Goal: Transaction & Acquisition: Register for event/course

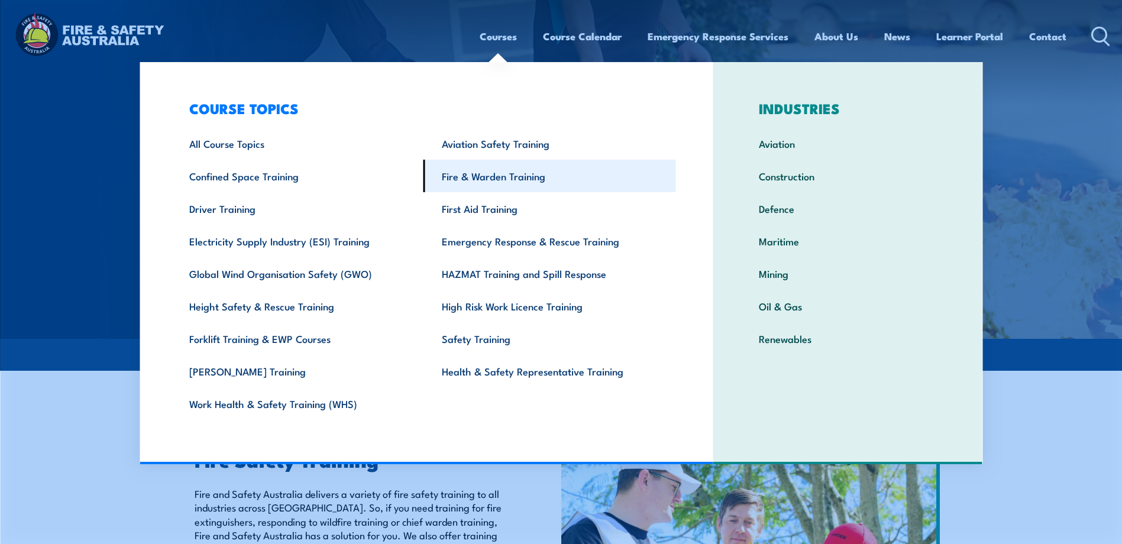
click at [487, 177] on link "Fire & Warden Training" at bounding box center [549, 176] width 253 height 33
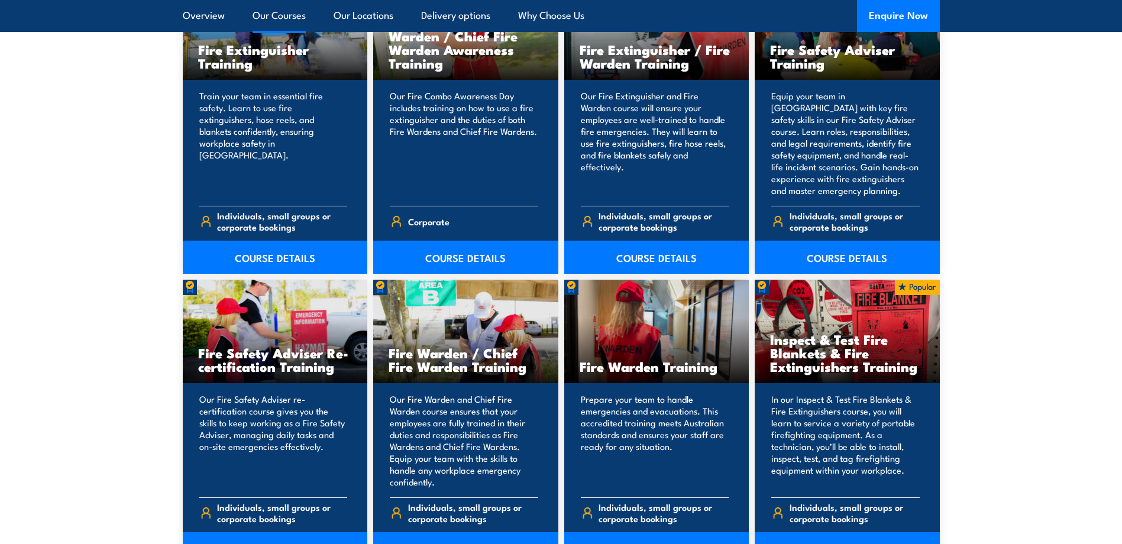
scroll to position [1419, 0]
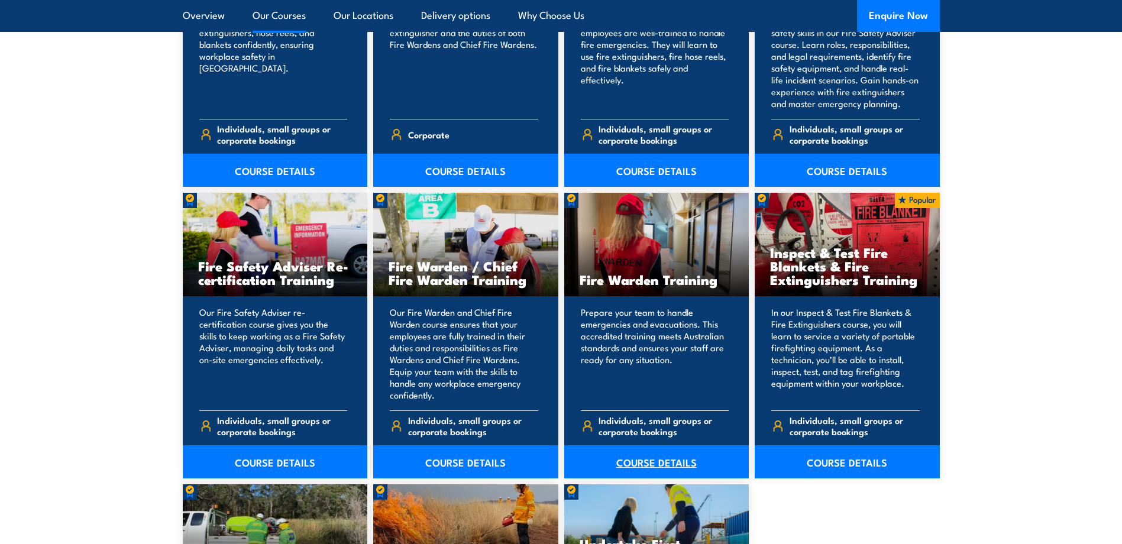
click at [652, 461] on link "COURSE DETAILS" at bounding box center [656, 461] width 185 height 33
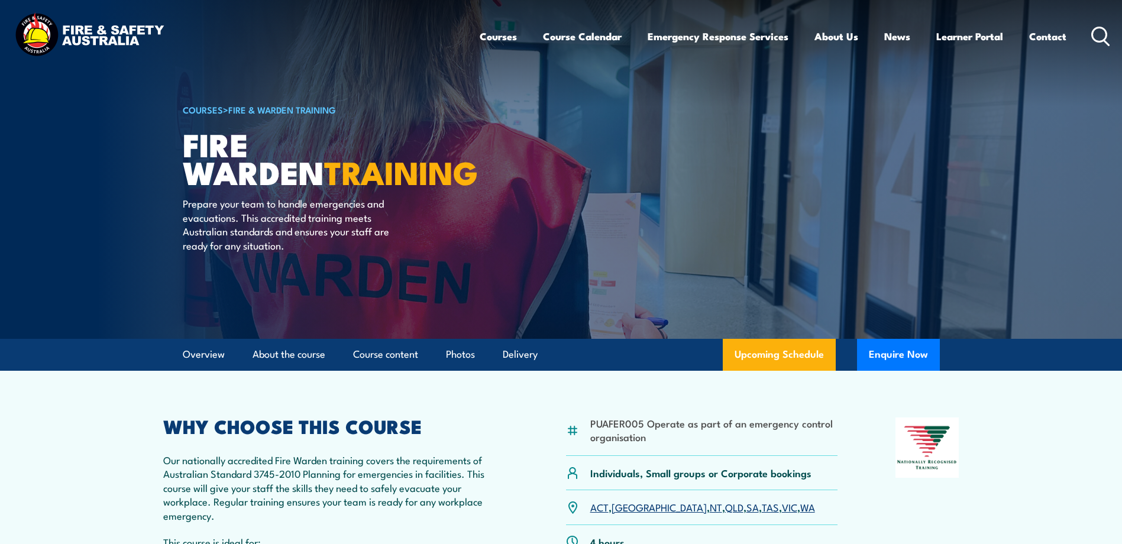
click at [627, 510] on link "NSW" at bounding box center [659, 507] width 95 height 14
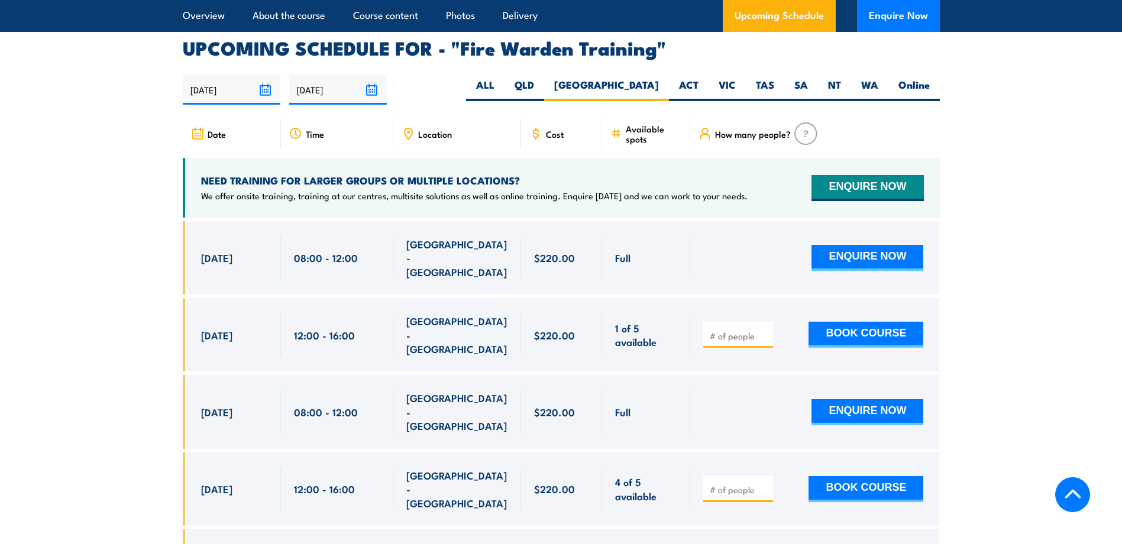
scroll to position [2200, 0]
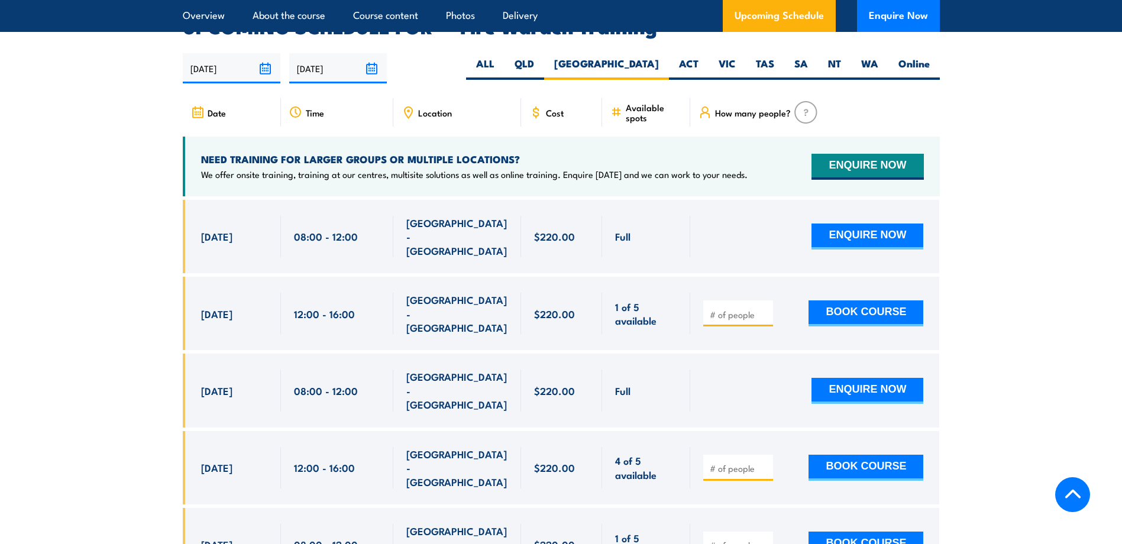
click at [725, 309] on input "number" at bounding box center [739, 315] width 59 height 12
type input "1"
click at [839, 300] on button "BOOK COURSE" at bounding box center [865, 313] width 115 height 26
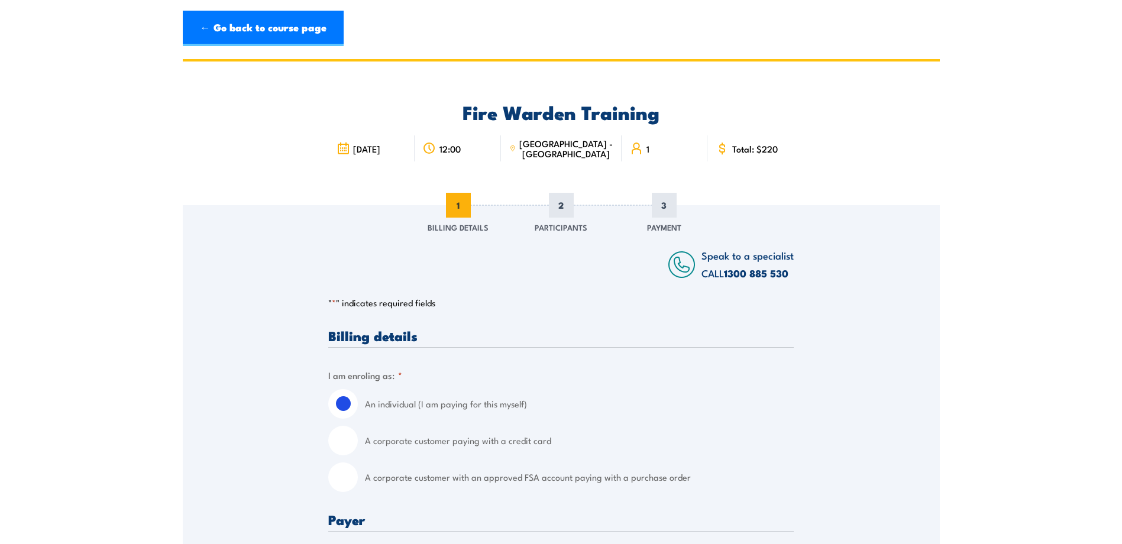
scroll to position [118, 0]
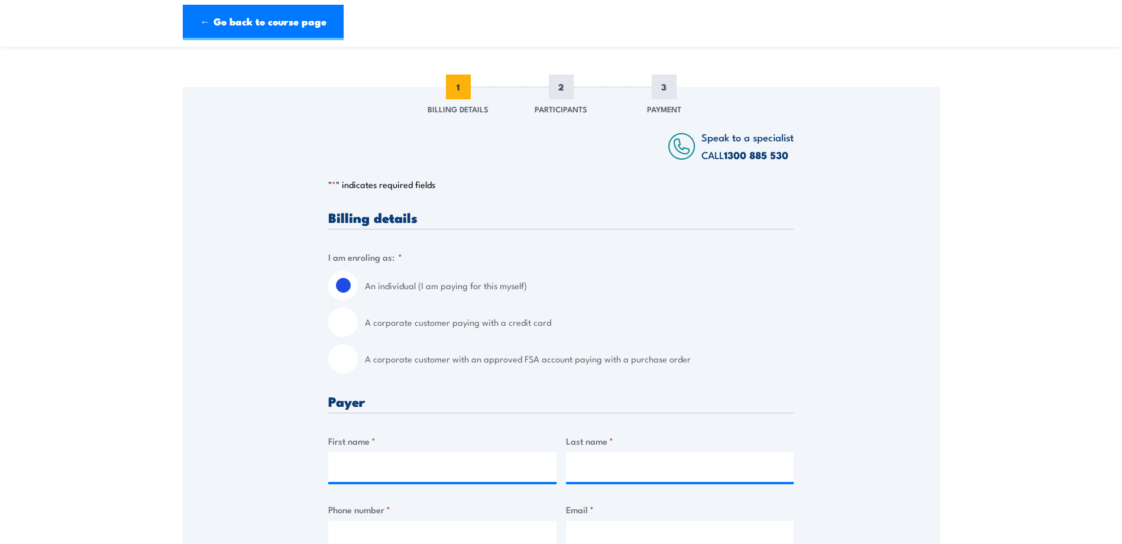
click at [360, 357] on div "A corporate customer with an approved FSA account paying with a purchase order" at bounding box center [560, 359] width 465 height 30
click at [340, 357] on input "A corporate customer with an approved FSA account paying with a purchase order" at bounding box center [343, 359] width 30 height 30
radio input "true"
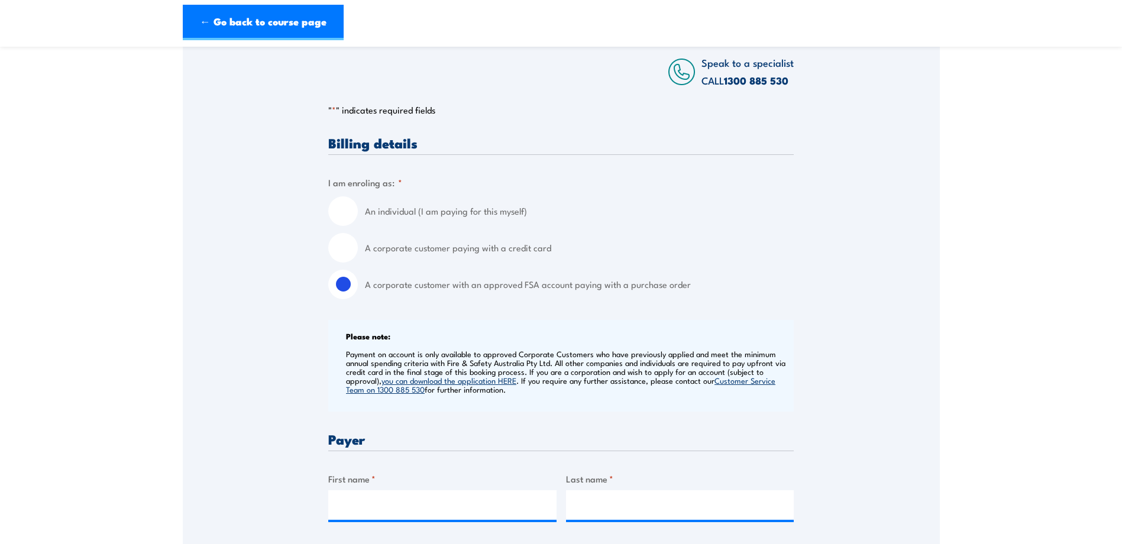
scroll to position [237, 0]
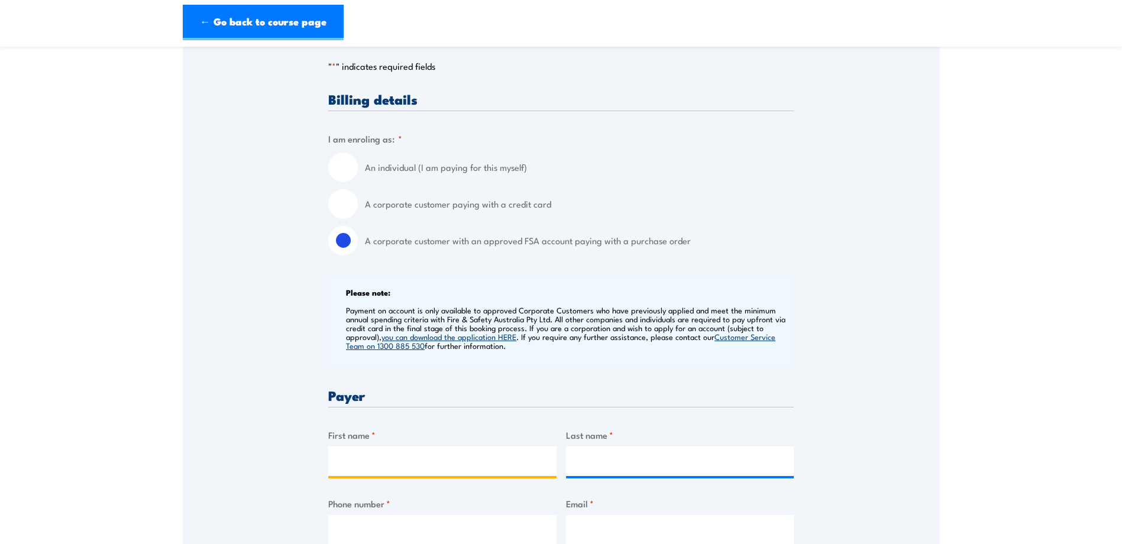
click at [399, 458] on input "First name *" at bounding box center [442, 462] width 228 height 30
type input "Casey-Lee"
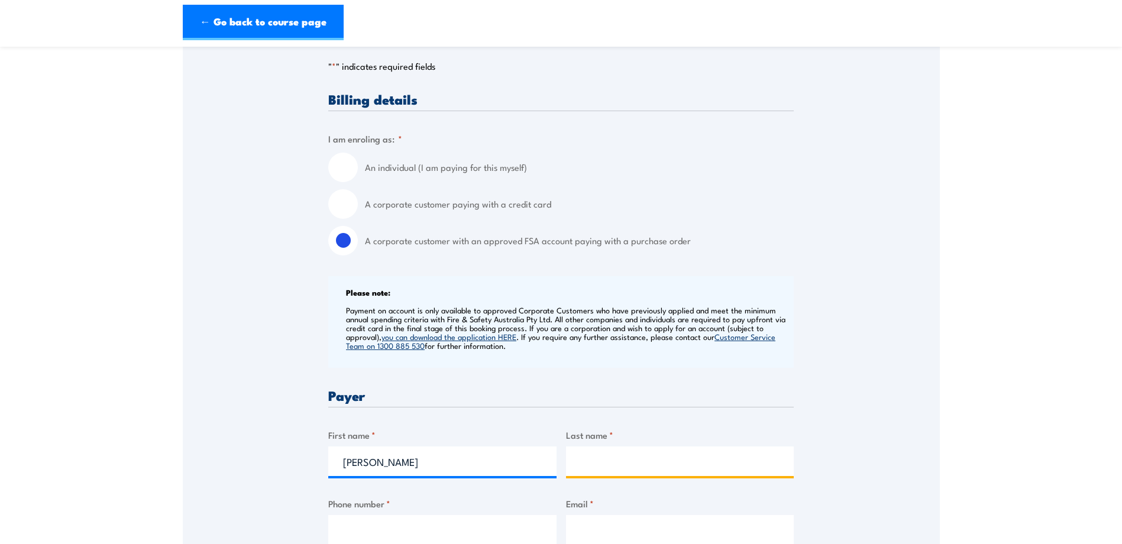
type input "Shields"
type input "0297568200"
type input "Leppington@bunnings.com.au"
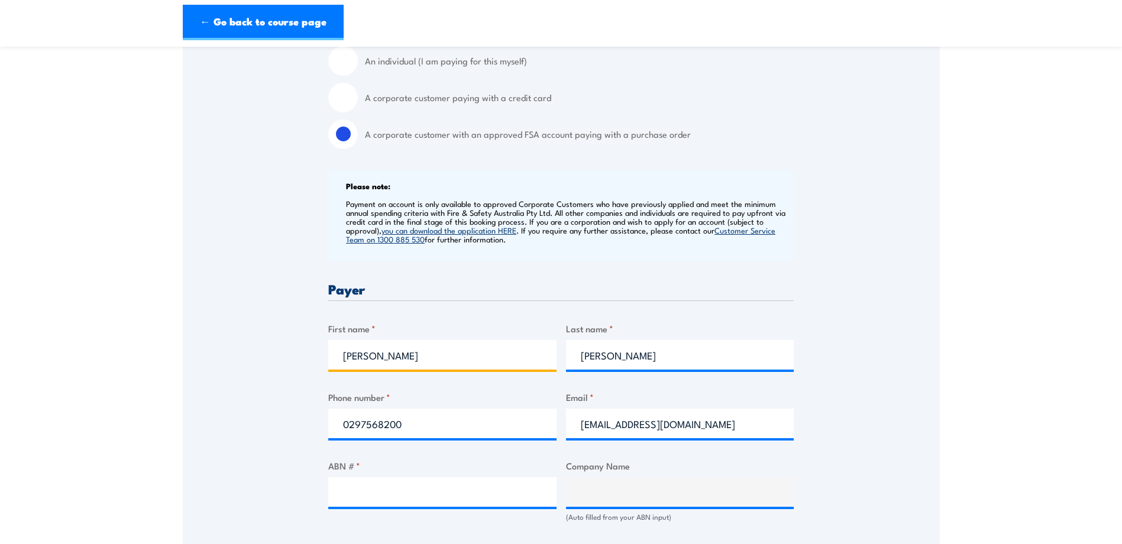
scroll to position [473, 0]
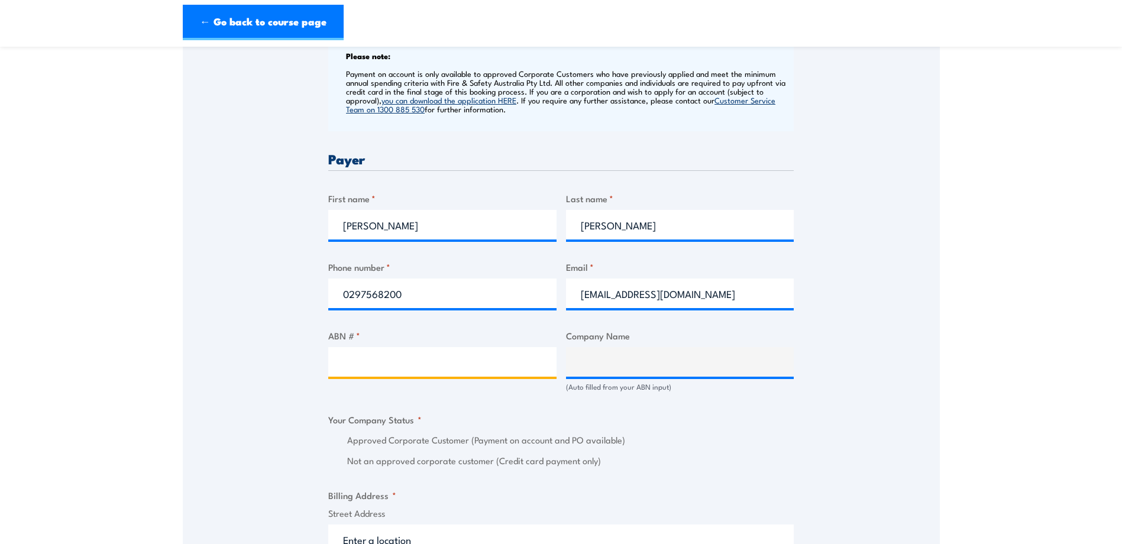
click at [413, 363] on input "ABN # *" at bounding box center [442, 362] width 228 height 30
paste input "26 008 672 179"
type input "26 008 672 179"
type input "BUNNINGS GROUP LIMITED"
radio input "true"
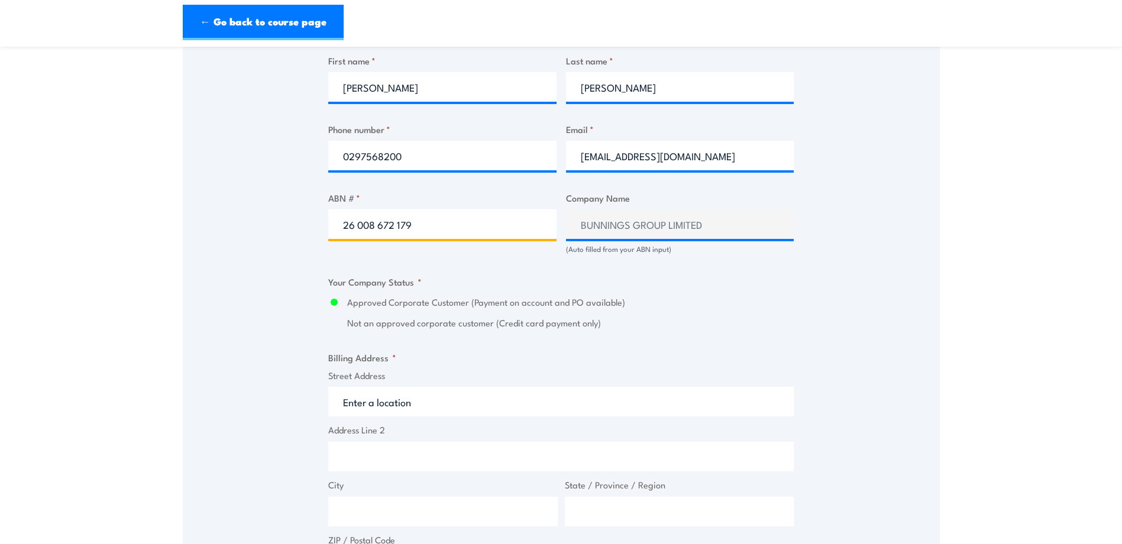
scroll to position [710, 0]
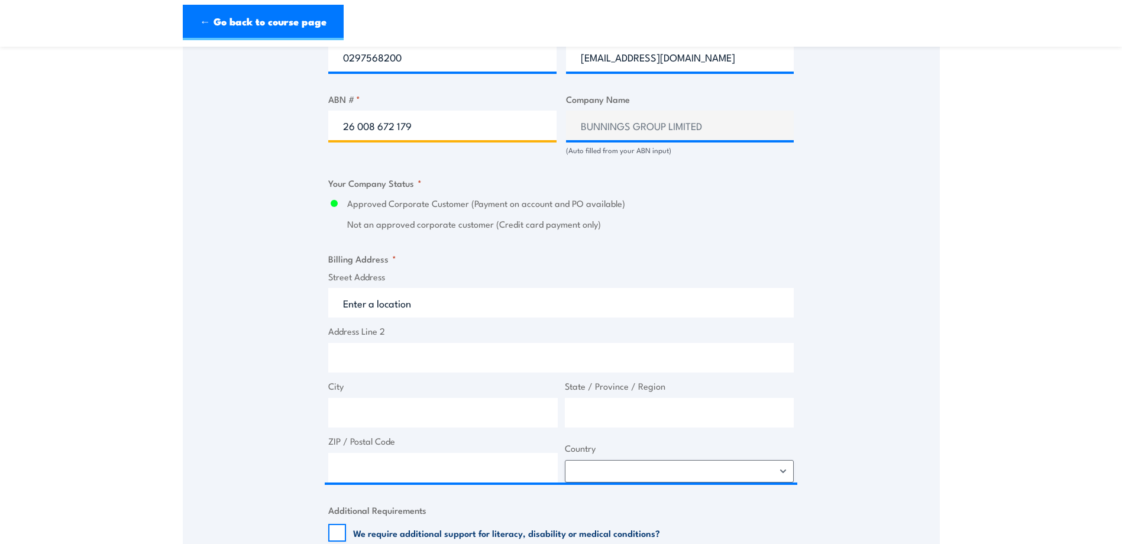
type input "26 008 672 179"
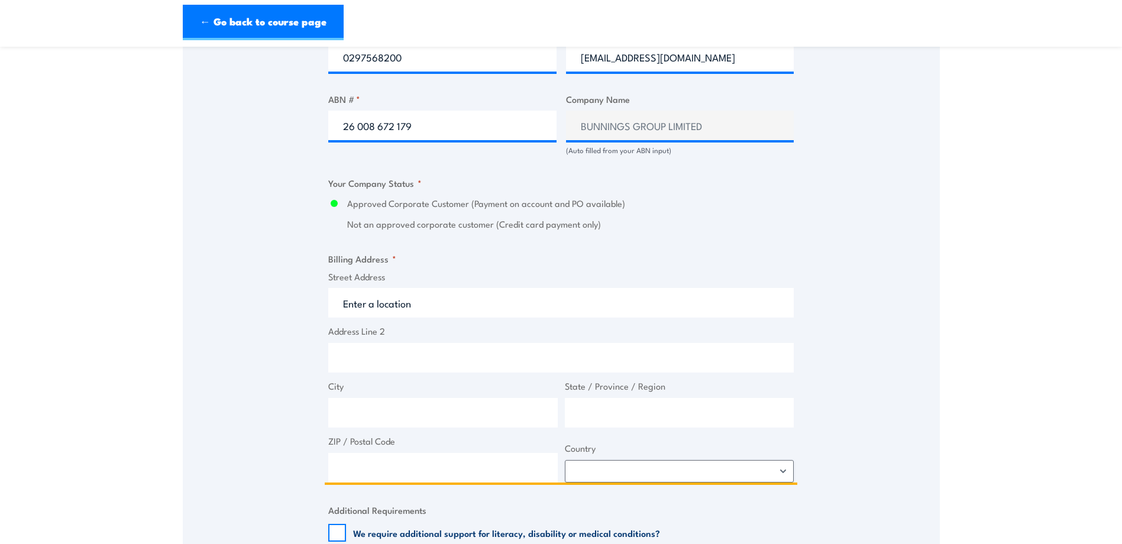
click at [427, 297] on input "Street Address" at bounding box center [560, 303] width 465 height 30
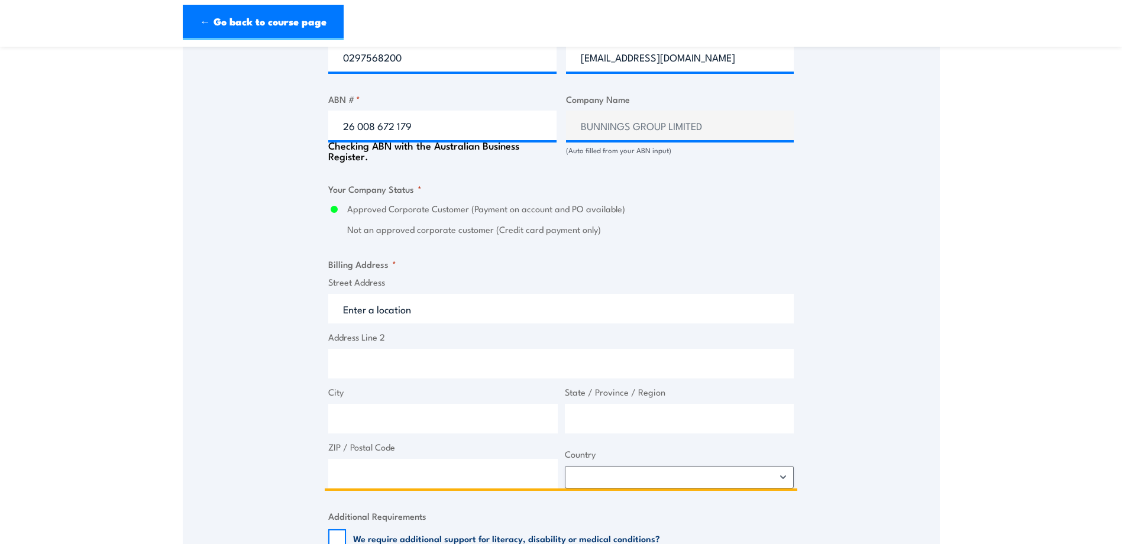
type input "Skyline Cres"
type input "Horningsea Park"
type input "New South Wales"
type input "2171"
select select "Australia"
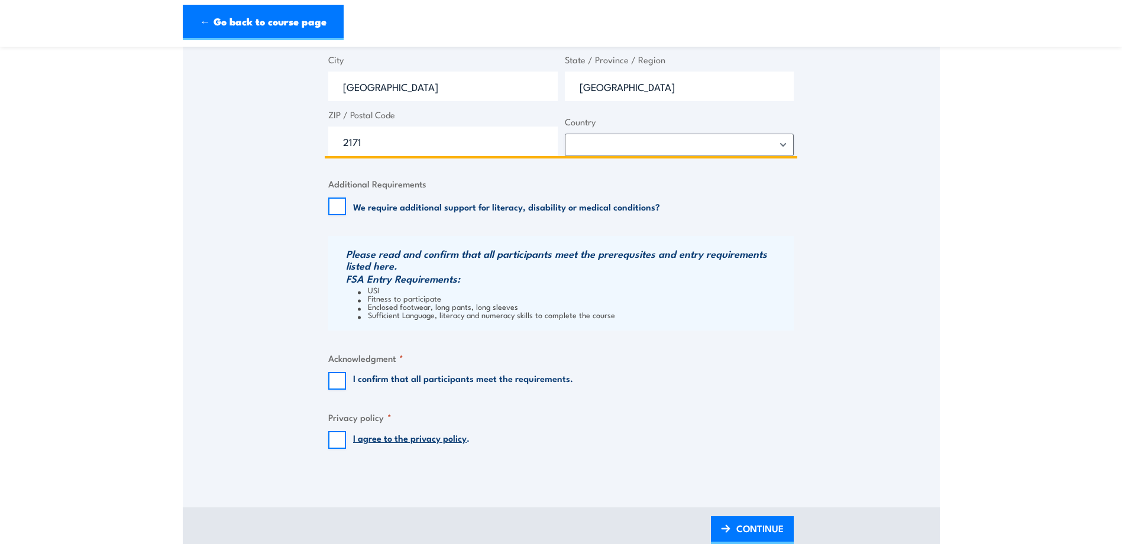
scroll to position [1065, 0]
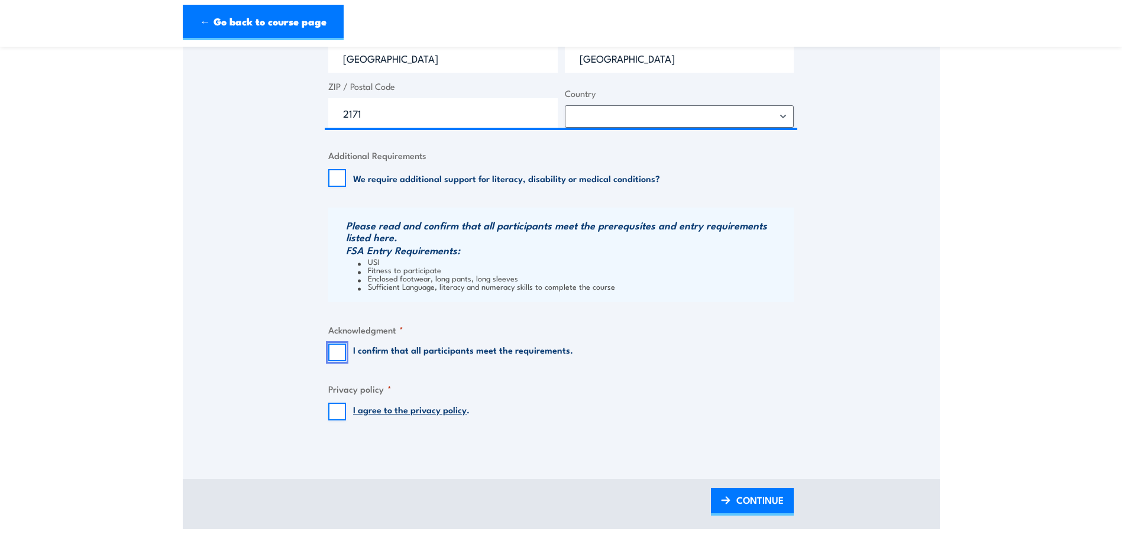
click at [341, 360] on input "I confirm that all participants meet the requirements." at bounding box center [337, 353] width 18 height 18
checkbox input "true"
click at [340, 410] on input "I agree to the privacy policy ." at bounding box center [337, 412] width 18 height 18
checkbox input "true"
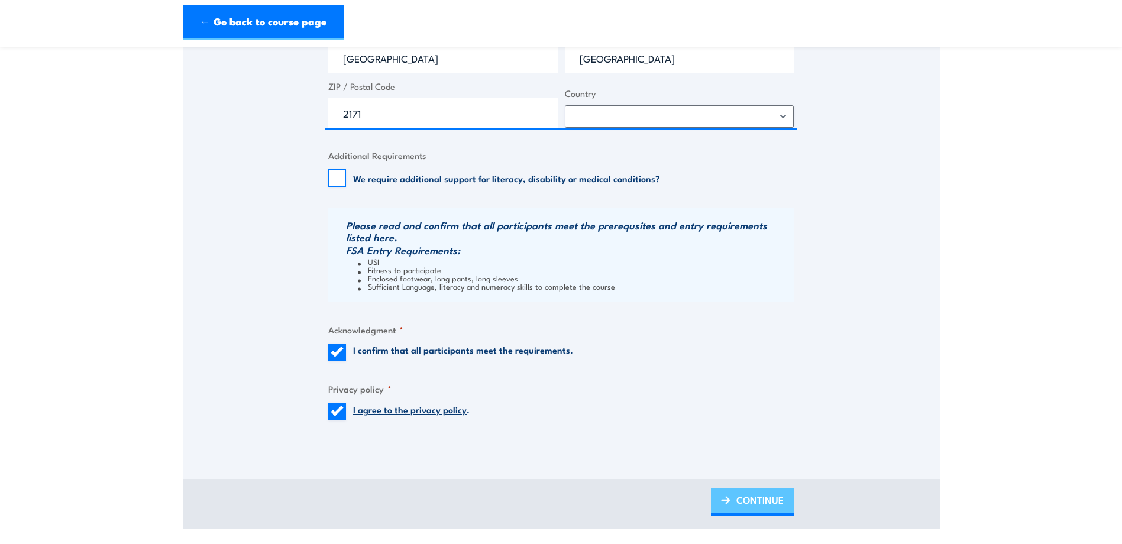
click at [762, 504] on span "CONTINUE" at bounding box center [759, 499] width 47 height 31
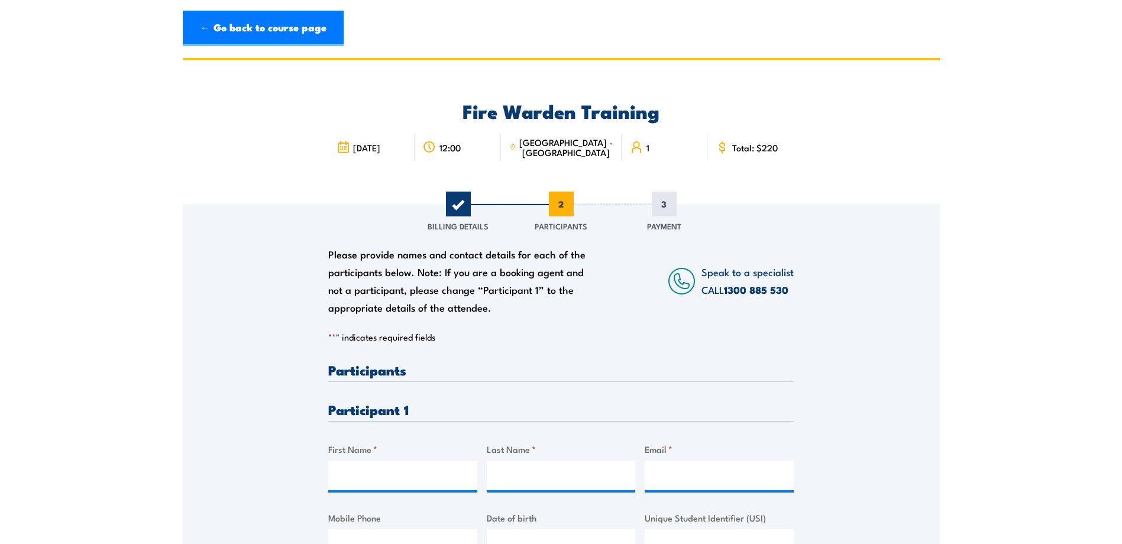
scroll to position [0, 0]
click at [383, 482] on input "First Name *" at bounding box center [402, 477] width 149 height 30
type input "kabir"
type input "Khadka"
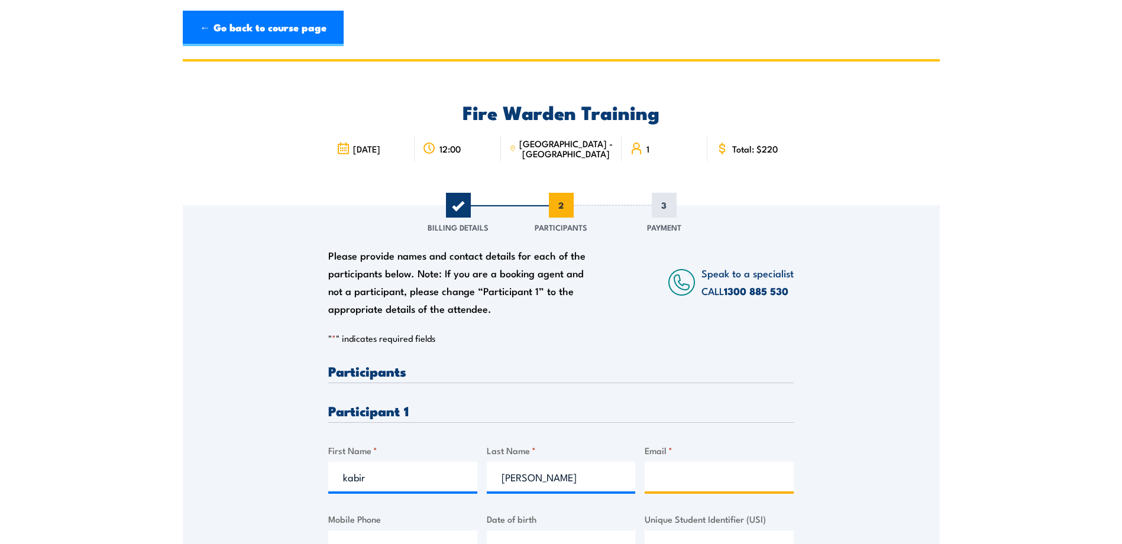
click at [711, 470] on input "Email *" at bounding box center [719, 477] width 149 height 30
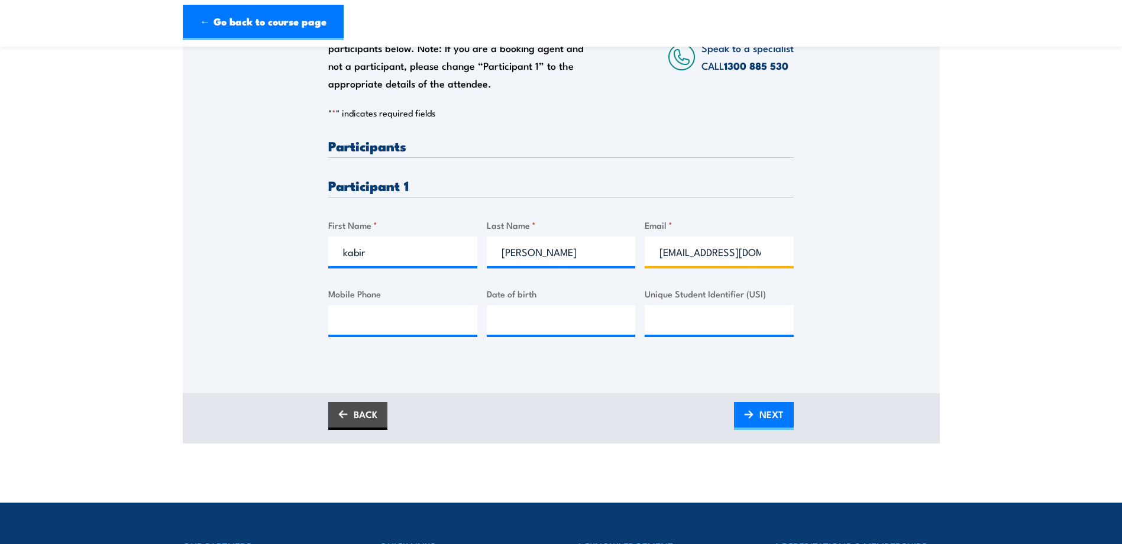
scroll to position [237, 0]
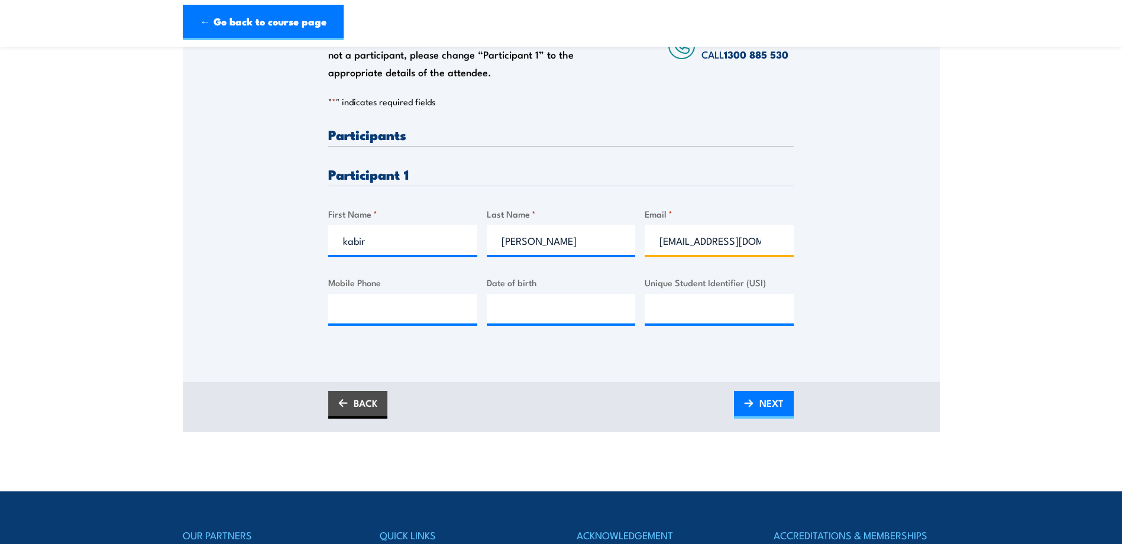
type input "cabir_2u@hotmail.com"
click at [395, 308] on input "Mobile Phone" at bounding box center [402, 309] width 149 height 30
type input "0404957758"
click at [503, 310] on input "__/__/____" at bounding box center [561, 309] width 149 height 30
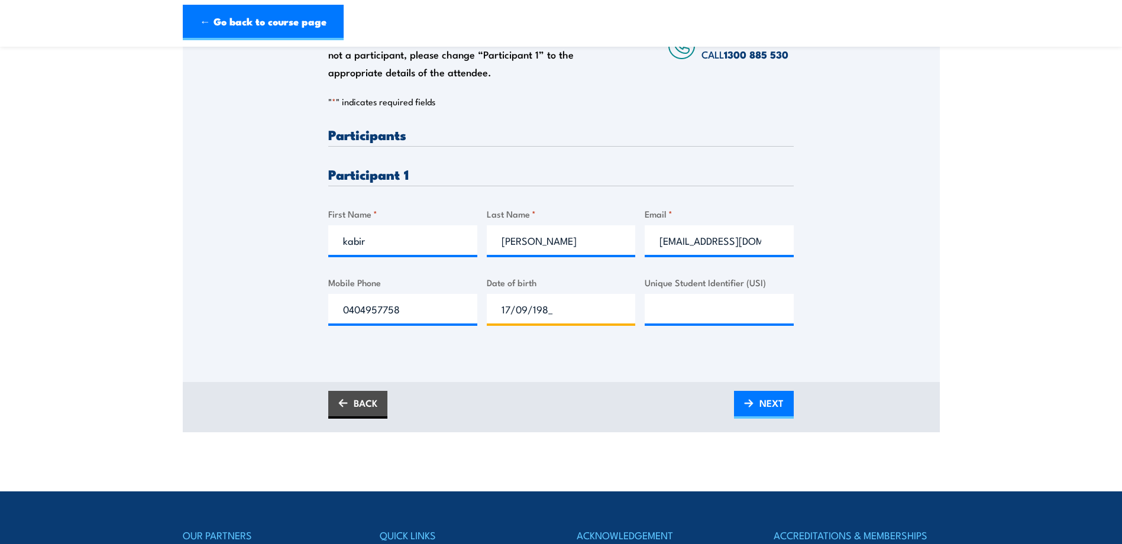
type input "17/09/1988"
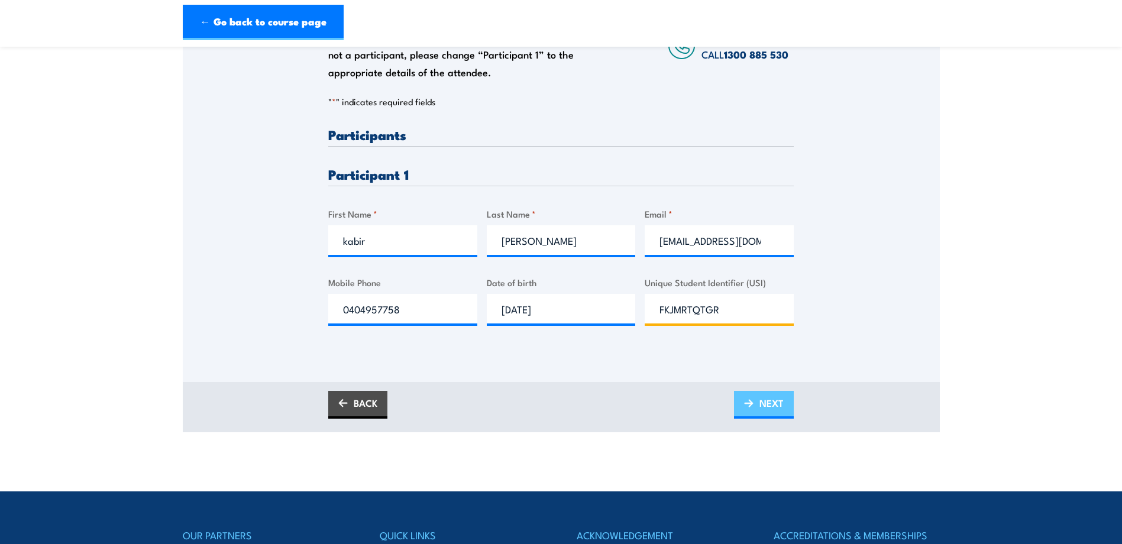
type input "FKJMRTQTGR"
click at [775, 404] on span "NEXT" at bounding box center [771, 402] width 24 height 31
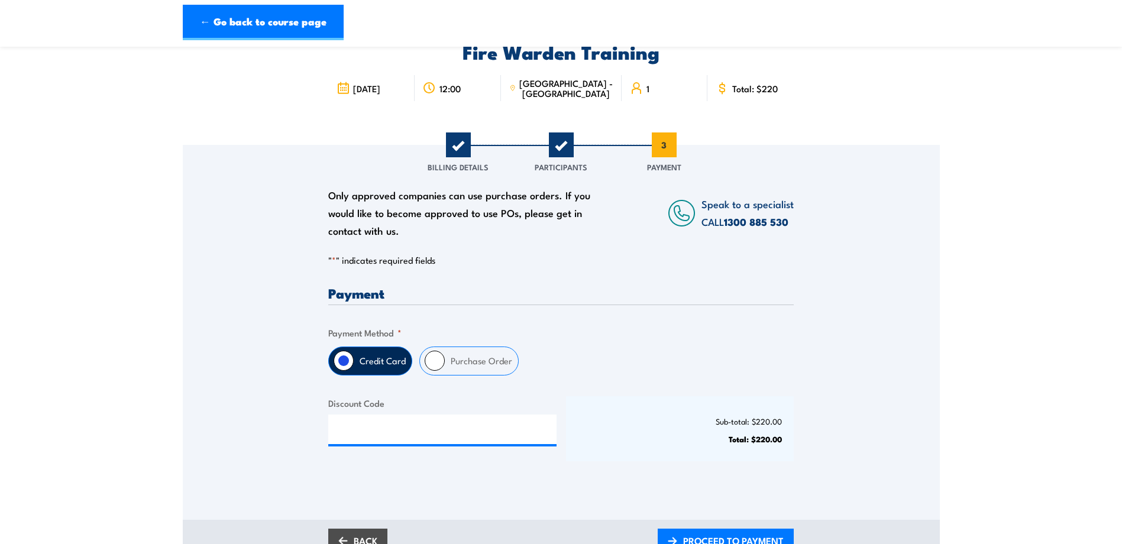
scroll to position [0, 0]
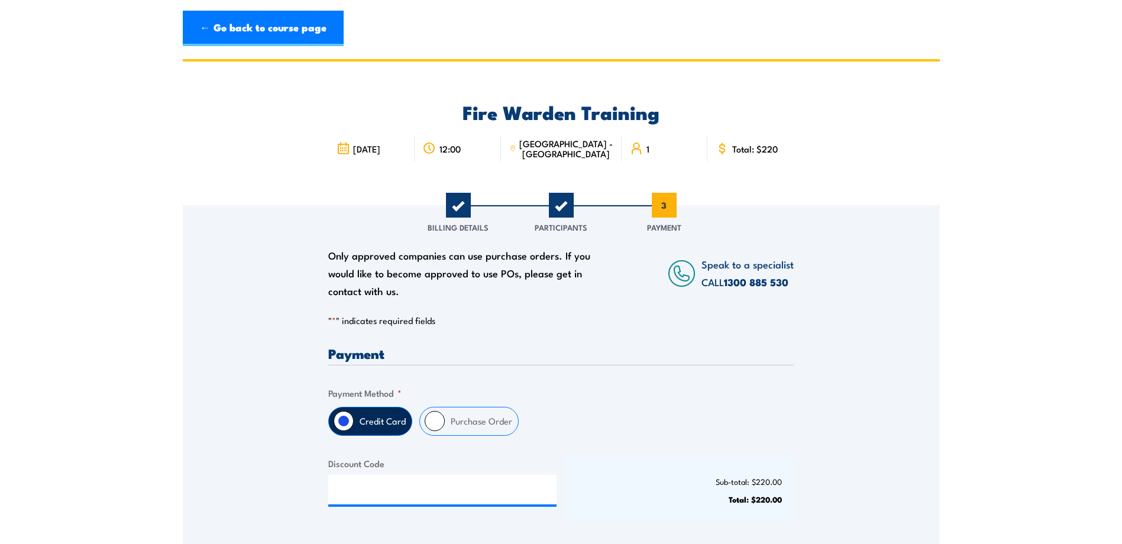
click at [442, 418] on input "Purchase Order" at bounding box center [435, 421] width 20 height 20
radio input "true"
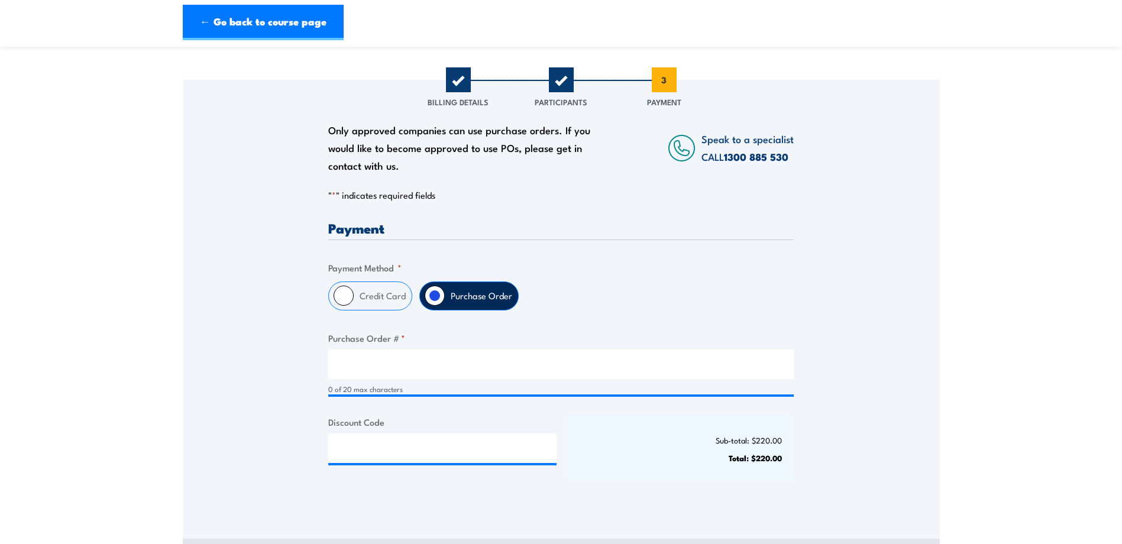
scroll to position [237, 0]
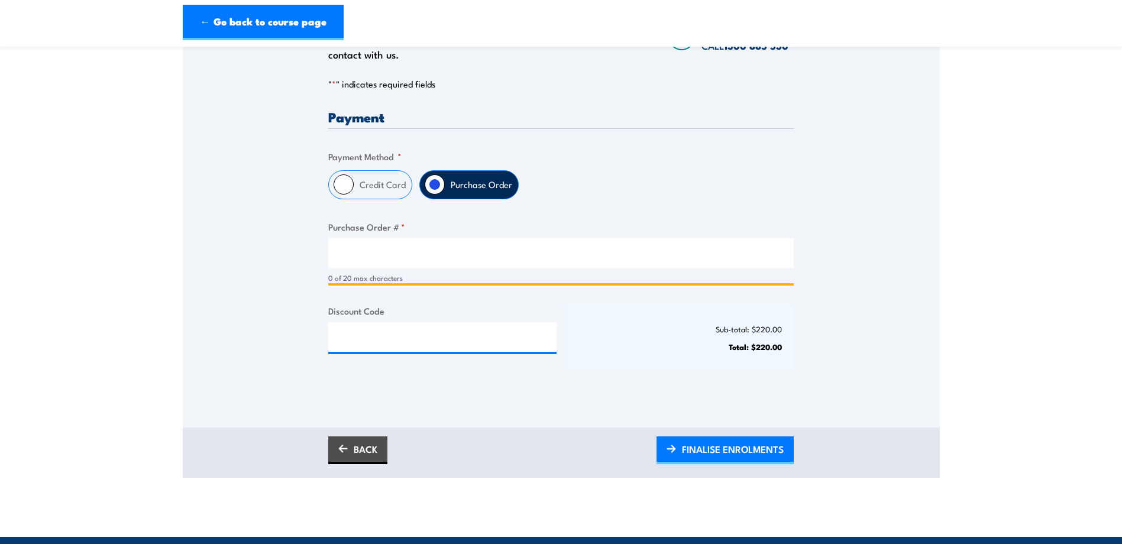
click at [400, 253] on input "Purchase Order # *" at bounding box center [560, 253] width 465 height 30
type input "549562"
click at [674, 187] on div "Credit Card Purchase Order" at bounding box center [560, 184] width 465 height 29
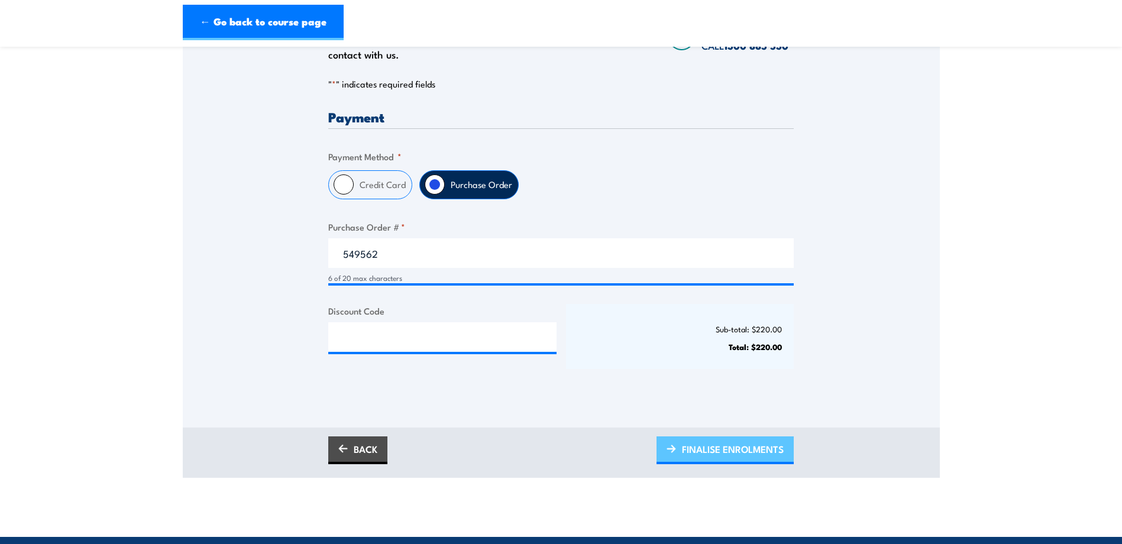
click at [695, 451] on span "FINALISE ENROLMENTS" at bounding box center [733, 449] width 102 height 31
